Goal: Contribute content: Add original content to the website for others to see

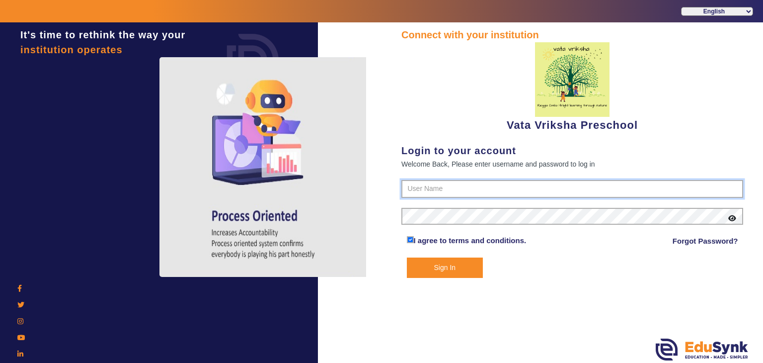
type input "9074270829"
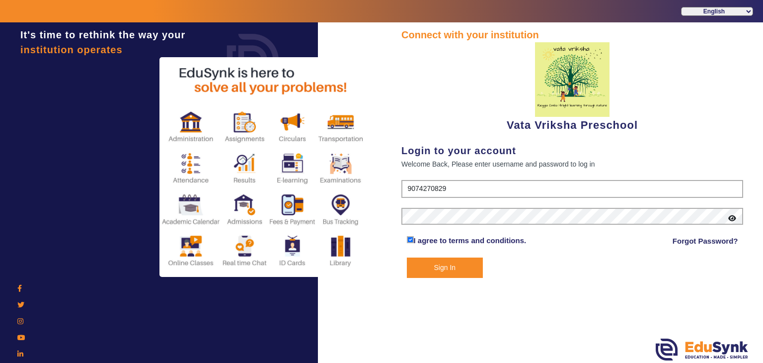
click at [467, 270] on button "Sign In" at bounding box center [445, 267] width 77 height 20
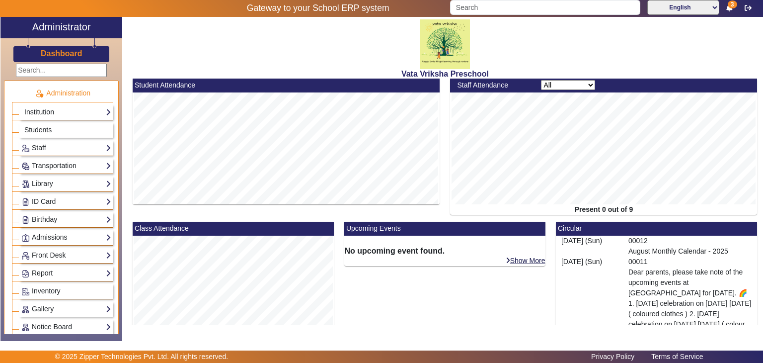
scroll to position [50, 0]
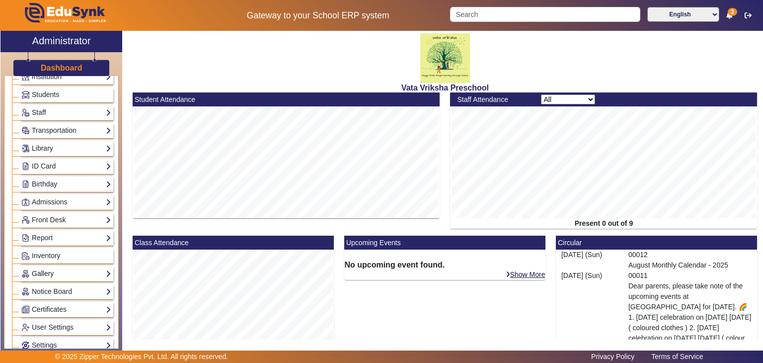
click at [65, 268] on link "Gallery" at bounding box center [66, 273] width 90 height 11
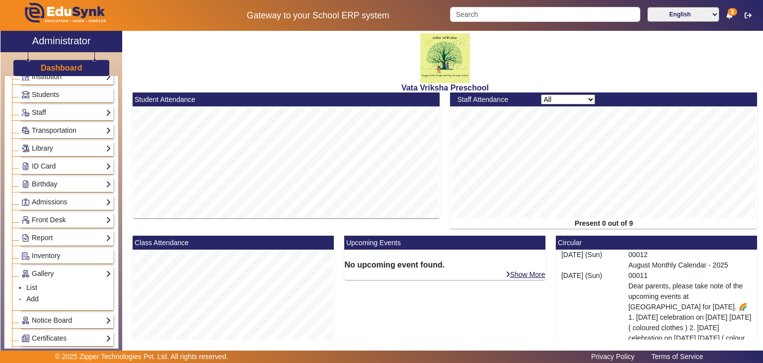
click at [31, 296] on link "Add" at bounding box center [32, 299] width 12 height 8
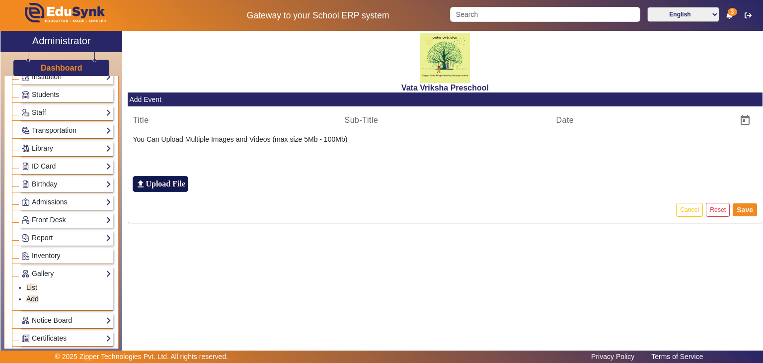
click at [174, 186] on h6 "Upload File" at bounding box center [166, 183] width 40 height 9
click at [0, 0] on input "file_upload Upload File" at bounding box center [0, 0] width 0 height 0
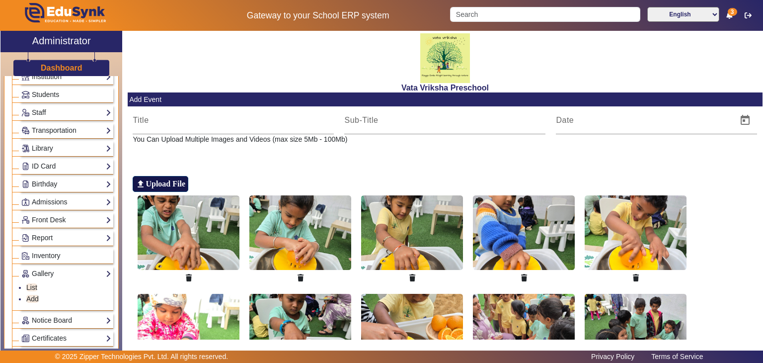
click at [167, 184] on h6 "Upload File" at bounding box center [166, 183] width 40 height 9
click at [0, 0] on input "file_upload Upload File" at bounding box center [0, 0] width 0 height 0
click at [158, 119] on input at bounding box center [233, 120] width 201 height 12
type input "August"
click at [378, 122] on input at bounding box center [444, 120] width 201 height 12
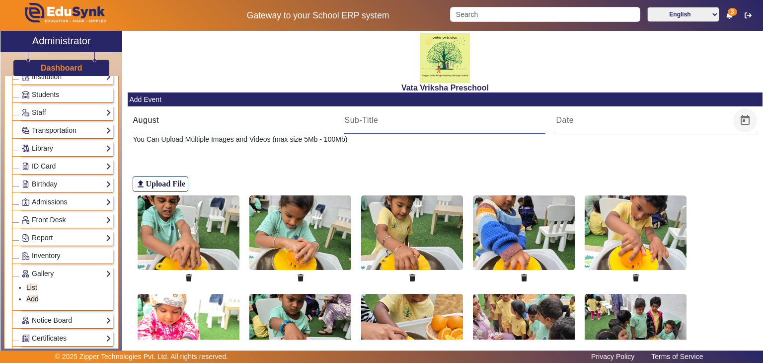
click at [743, 123] on span "Open calendar" at bounding box center [745, 120] width 24 height 24
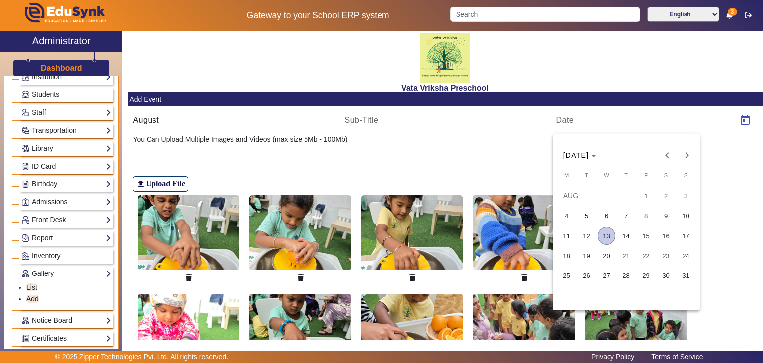
click at [604, 231] on span "13" at bounding box center [607, 236] width 18 height 18
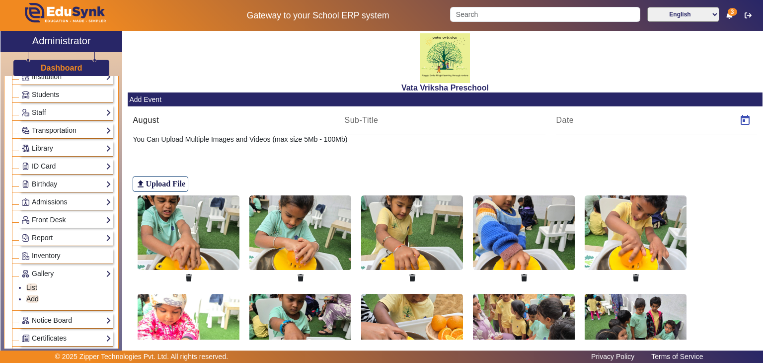
type input "[DATE]"
click at [370, 120] on input at bounding box center [444, 120] width 201 height 12
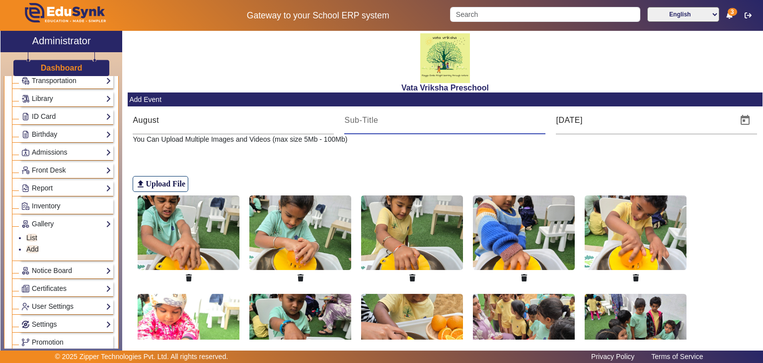
click at [348, 121] on input at bounding box center [444, 120] width 201 height 12
type input "Science and Gardening Activity"
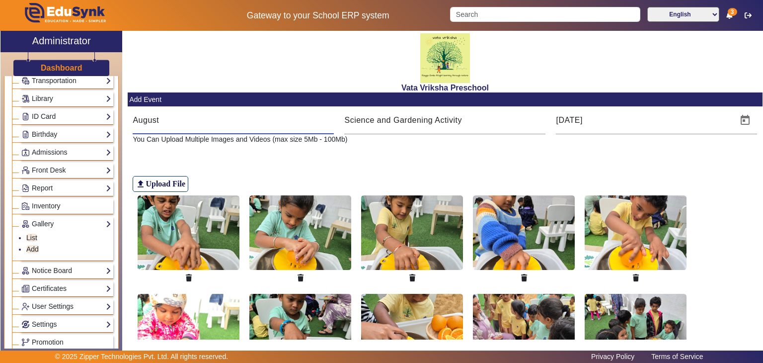
click at [163, 122] on input "August" at bounding box center [233, 120] width 201 height 12
type input "[DATE] week"
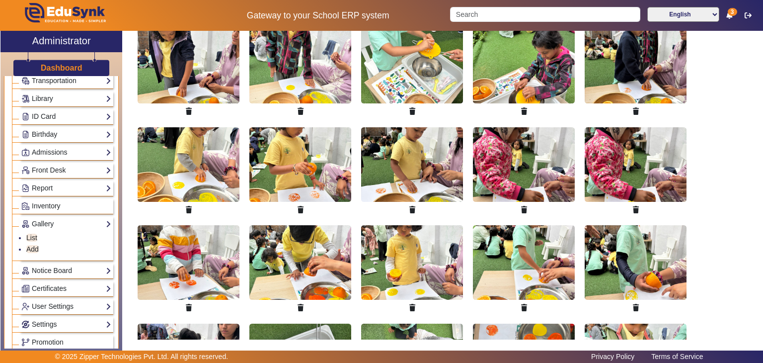
scroll to position [1751, 0]
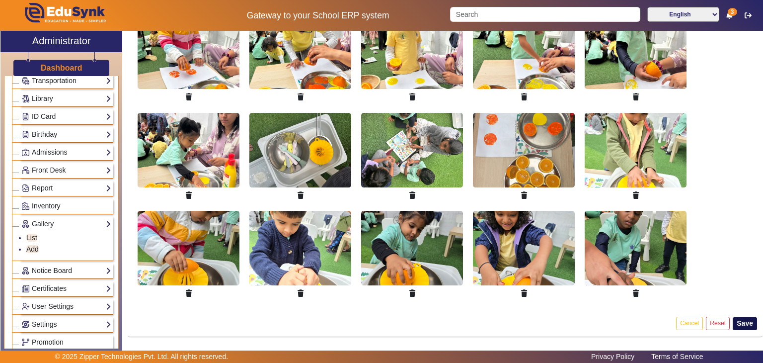
click at [741, 317] on button "Save" at bounding box center [745, 323] width 24 height 13
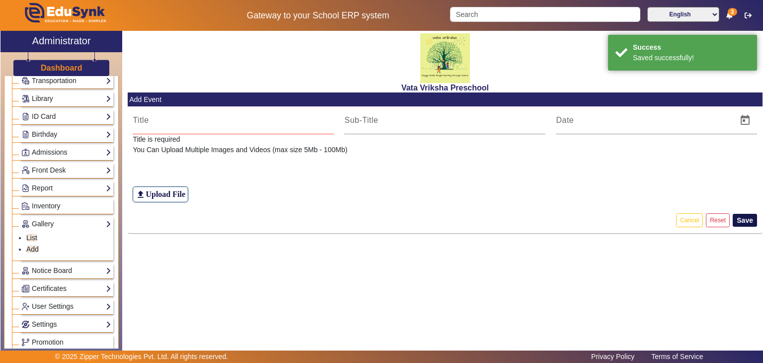
scroll to position [0, 0]
